Goal: Communication & Community: Answer question/provide support

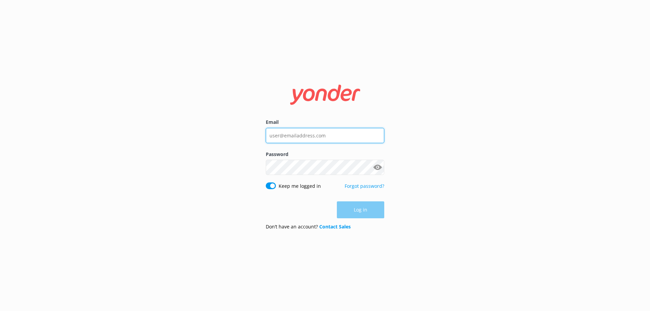
type input "[EMAIL_ADDRESS][DOMAIN_NAME]"
click at [359, 208] on div "Log in" at bounding box center [325, 209] width 118 height 17
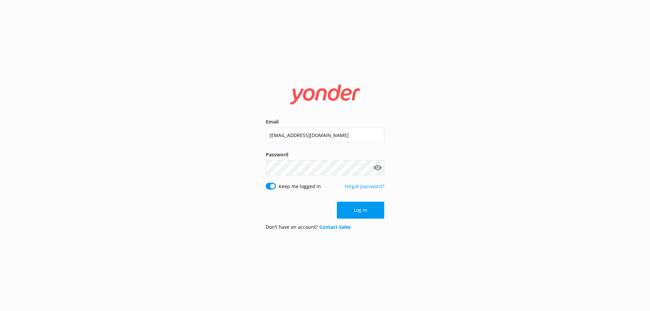
drag, startPoint x: 380, startPoint y: 209, endPoint x: 410, endPoint y: 211, distance: 30.9
click at [380, 209] on button "Log in" at bounding box center [360, 210] width 47 height 17
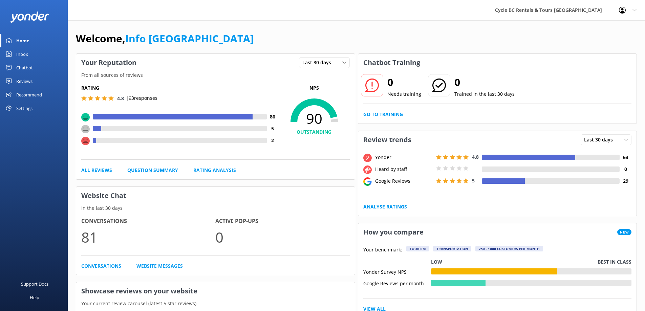
click at [34, 52] on link "Inbox" at bounding box center [34, 54] width 68 height 14
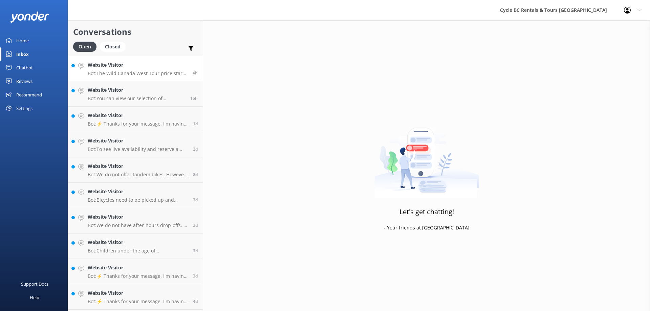
click at [161, 74] on p "Bot: The Wild Canada West Tour price starts from $3,600 per person. You can req…" at bounding box center [138, 73] width 100 height 6
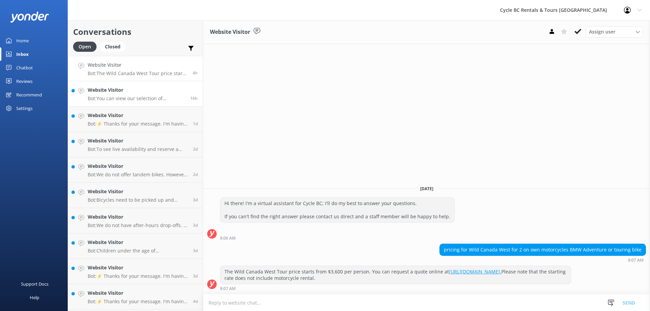
click at [166, 100] on p "Bot: You can view our selection of motorcycles for sale at [URL][DOMAIN_NAME]." at bounding box center [137, 98] width 98 height 6
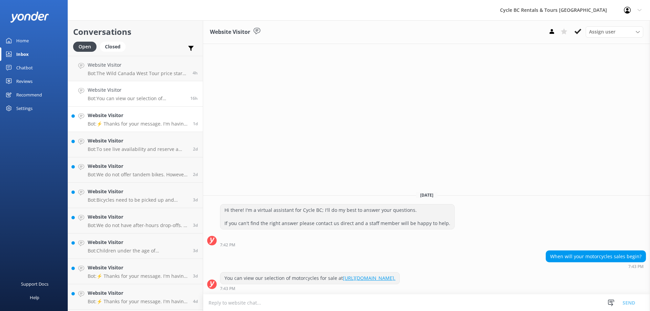
click at [165, 130] on link "Website Visitor Bot: ⚡ Thanks for your message. I'm having a difficult time fin…" at bounding box center [135, 119] width 135 height 25
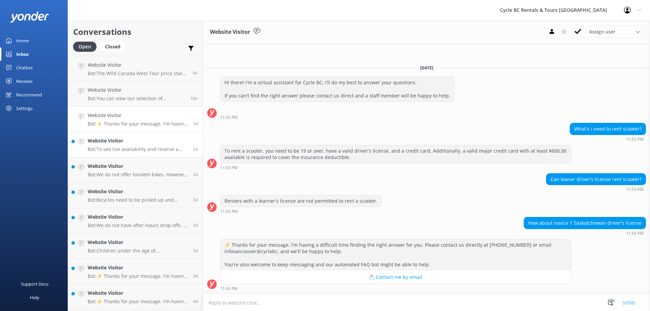
click at [128, 148] on p "Bot: To see live availability and reserve a motorcycle, please check out our we…" at bounding box center [138, 149] width 100 height 6
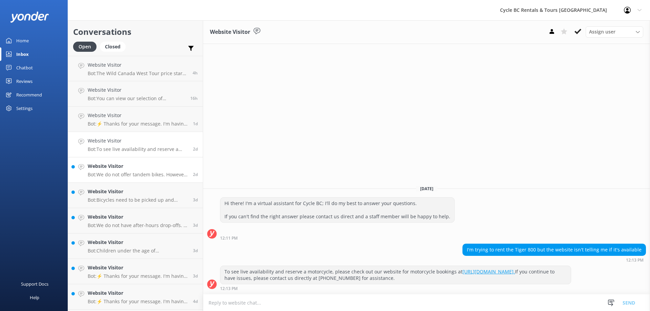
click at [156, 169] on h4 "Website Visitor" at bounding box center [138, 166] width 100 height 7
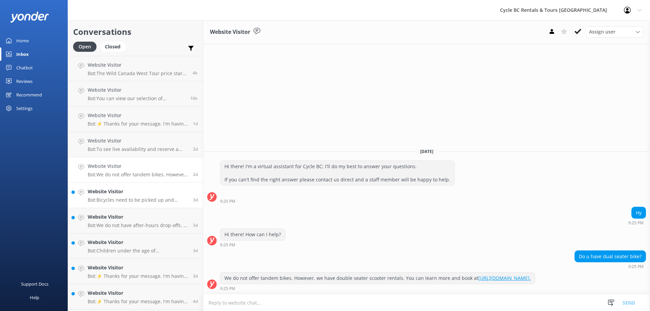
click at [158, 195] on h4 "Website Visitor" at bounding box center [138, 191] width 100 height 7
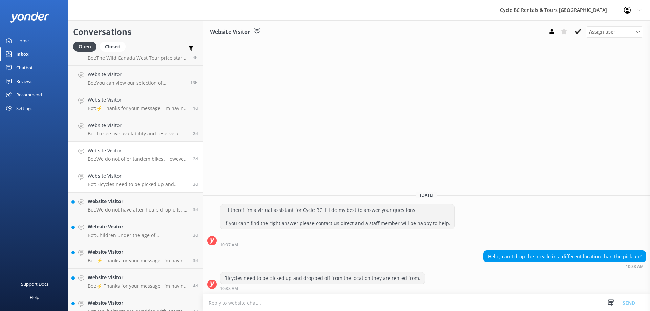
scroll to position [24, 0]
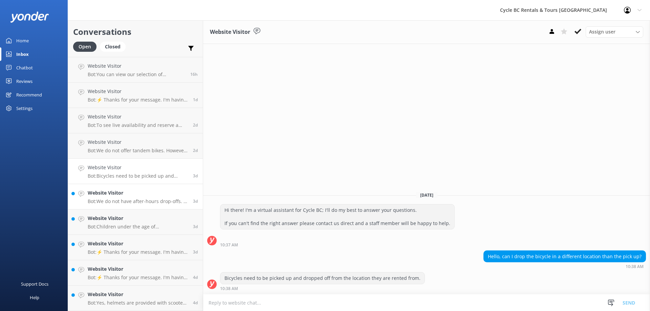
click at [159, 191] on h4 "Website Visitor" at bounding box center [138, 192] width 100 height 7
click at [151, 222] on h4 "Website Visitor" at bounding box center [138, 218] width 100 height 7
click at [159, 242] on h4 "Website Visitor" at bounding box center [138, 243] width 100 height 7
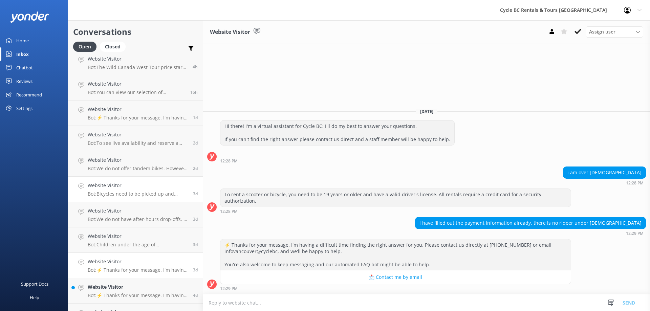
scroll to position [24, 0]
